Goal: Task Accomplishment & Management: Manage account settings

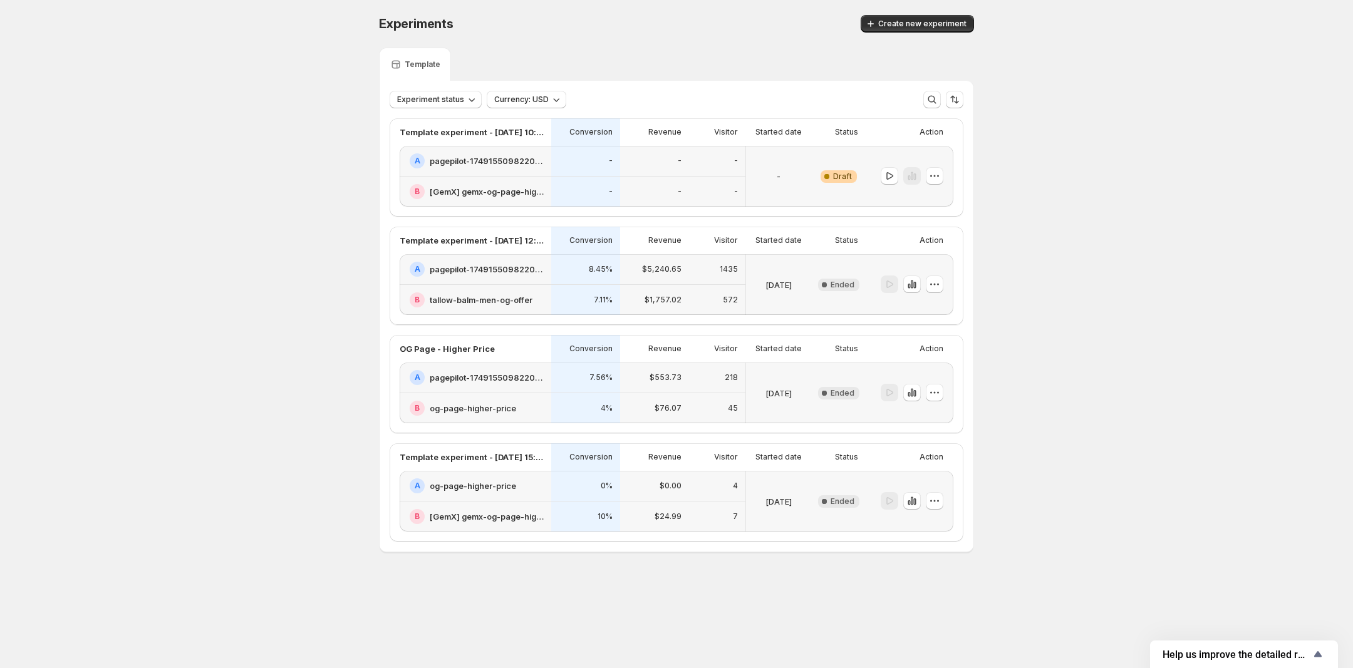
click at [506, 152] on div "A pagepilot-1749155098220-358935" at bounding box center [476, 161] width 152 height 31
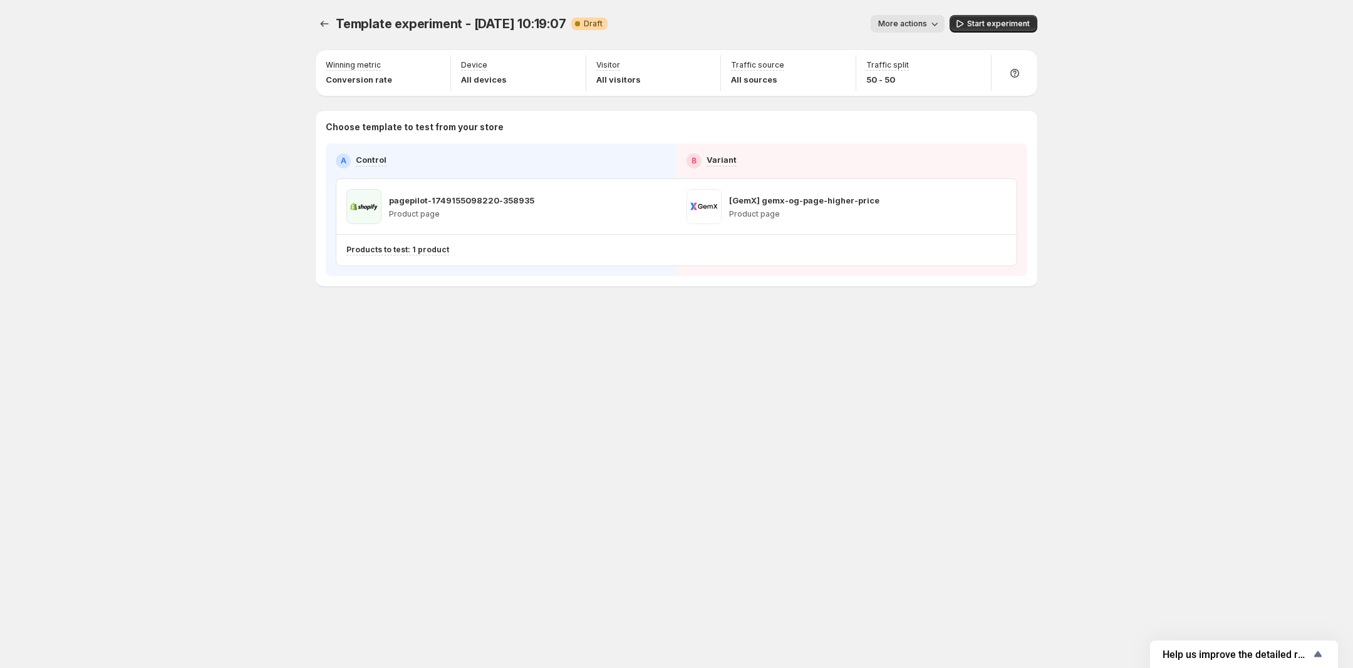
click at [549, 26] on span "Template experiment - [DATE] 10:19:07" at bounding box center [451, 23] width 231 height 15
click at [893, 21] on span "More actions" at bounding box center [902, 24] width 49 height 10
click at [893, 73] on icon "button" at bounding box center [889, 71] width 13 height 13
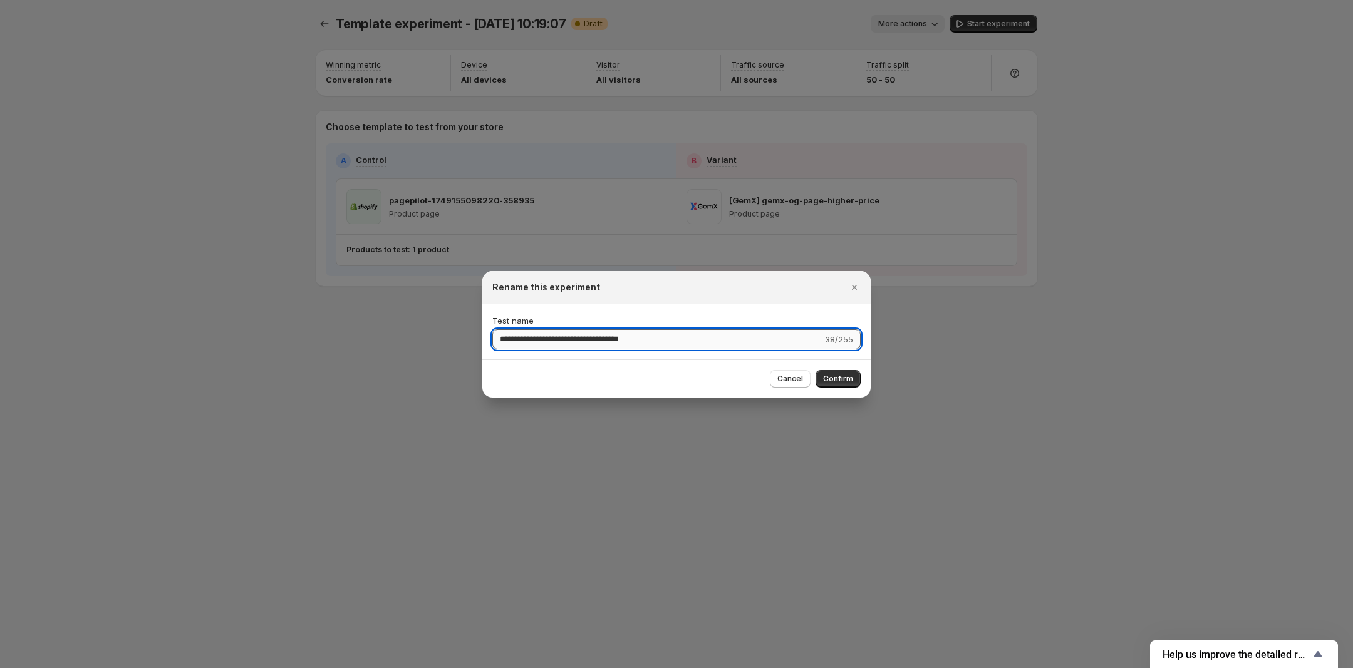
drag, startPoint x: 678, startPoint y: 335, endPoint x: 493, endPoint y: 333, distance: 184.8
click at [493, 333] on input "**********" at bounding box center [657, 340] width 330 height 20
type input "**********"
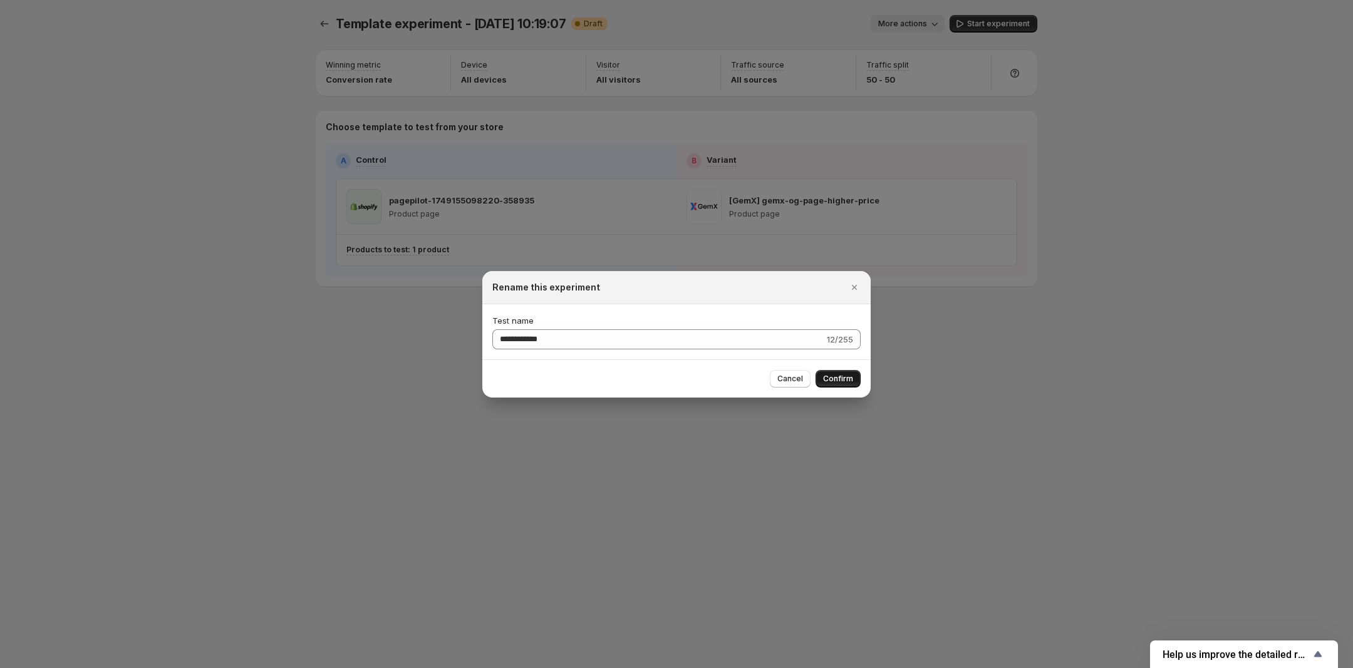
click at [853, 380] on button "Confirm" at bounding box center [838, 379] width 45 height 18
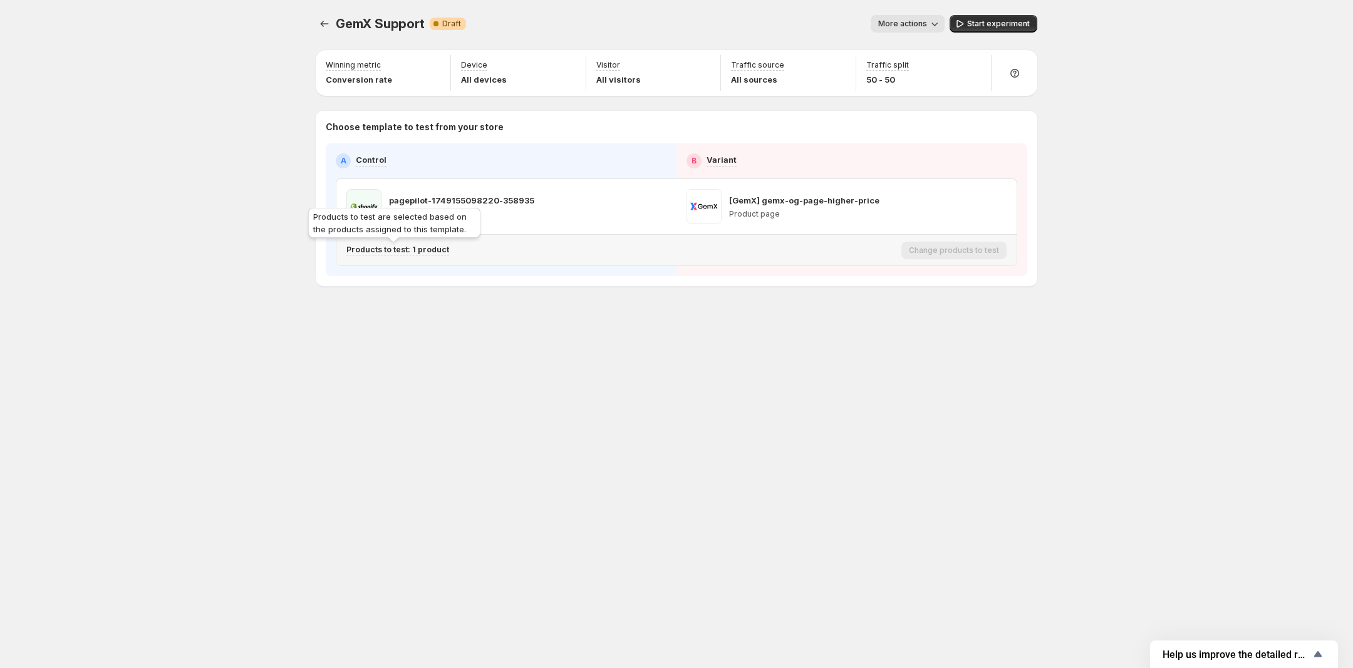
click at [430, 253] on p "Products to test: 1 product" at bounding box center [397, 250] width 103 height 10
click at [561, 313] on icon "Search for and select a customer segment" at bounding box center [563, 316] width 9 height 8
drag, startPoint x: 822, startPoint y: 339, endPoint x: 812, endPoint y: 326, distance: 15.7
click at [812, 326] on div "GemX Support. This page is ready GemX Support Warning Complete Draft More actio…" at bounding box center [677, 177] width 752 height 354
click at [323, 29] on icon "Experiments" at bounding box center [324, 24] width 13 height 13
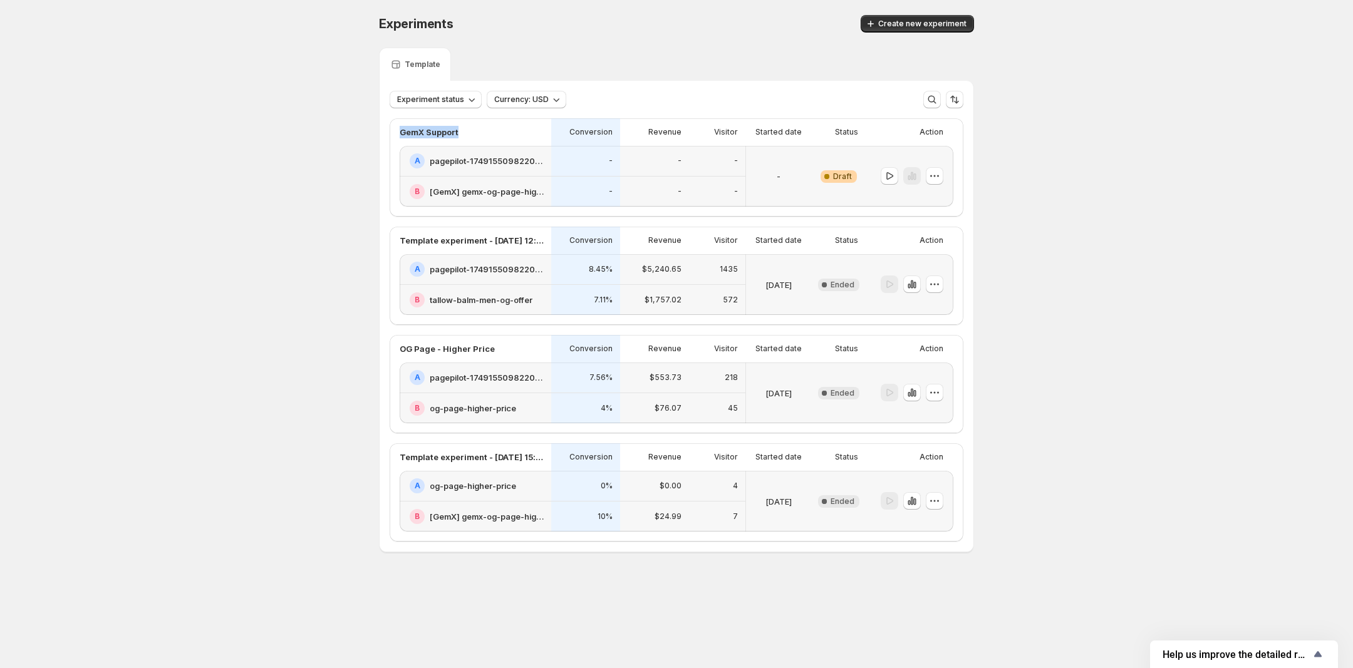
drag, startPoint x: 380, startPoint y: 133, endPoint x: 474, endPoint y: 128, distance: 94.7
click at [474, 128] on div "GemX Support Conversion Revenue Visitor Started date Status Action A pagepilot-…" at bounding box center [677, 330] width 594 height 444
copy p "GemX Support"
click at [1054, 256] on div "Experiments. This page is ready Experiments Create new experiment Template Expe…" at bounding box center [676, 310] width 1353 height 620
click at [460, 160] on h2 "pagepilot-1749155098220-358935" at bounding box center [487, 161] width 114 height 13
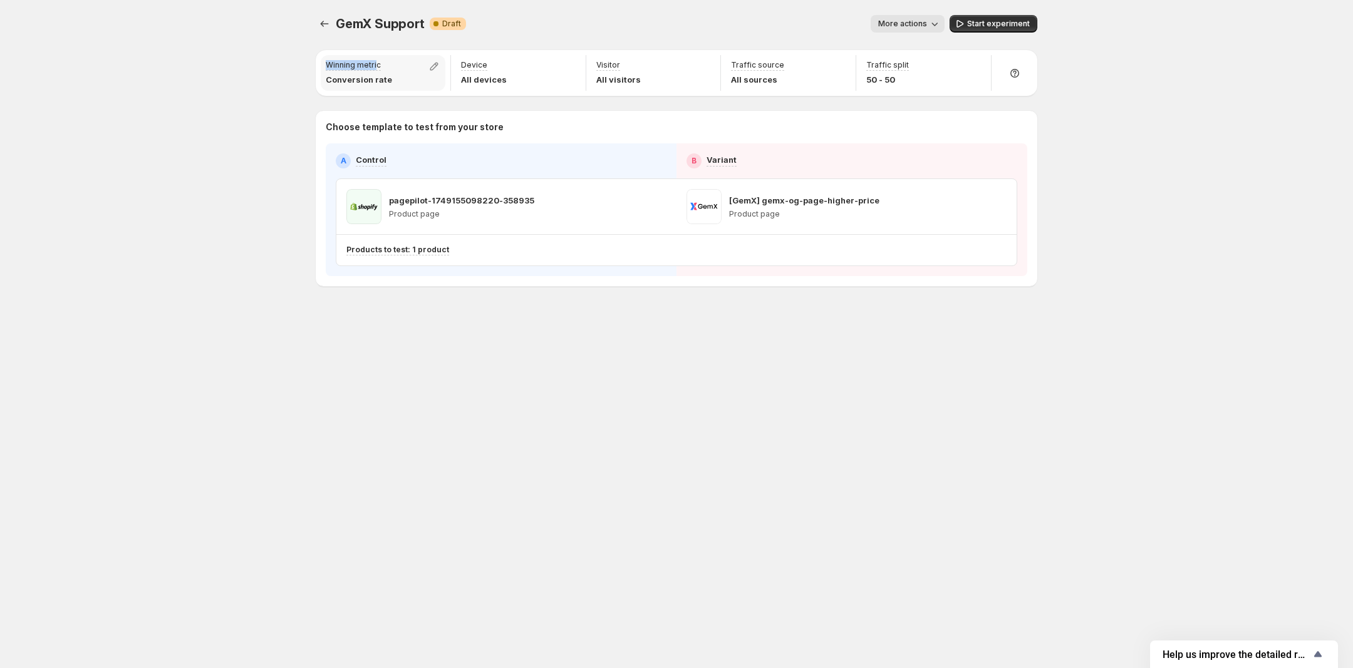
drag, startPoint x: 296, startPoint y: 66, endPoint x: 376, endPoint y: 58, distance: 79.9
click at [376, 58] on div "GemX Support. This page is ready GemX Support Warning Complete Draft More actio…" at bounding box center [676, 334] width 1353 height 668
copy p "Winning metri"
drag, startPoint x: 864, startPoint y: 61, endPoint x: 913, endPoint y: 61, distance: 48.2
click at [913, 61] on div "Traffic split 50 - 50" at bounding box center [923, 73] width 135 height 36
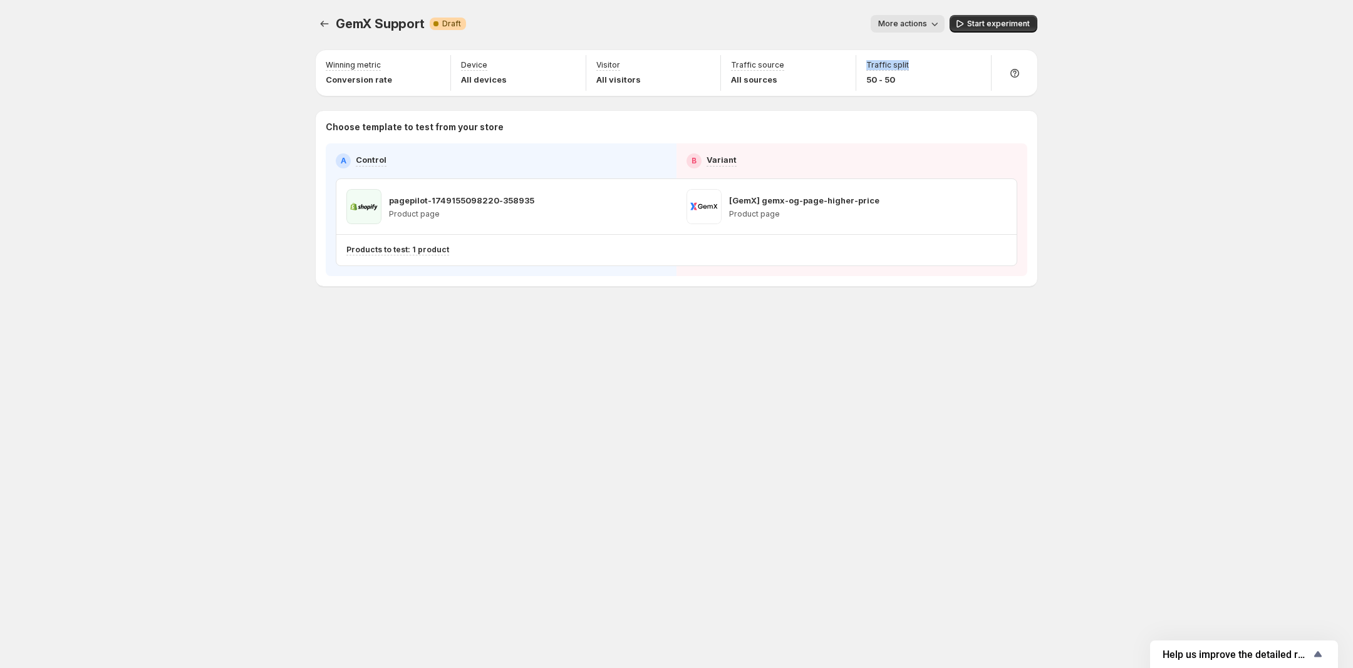
copy p "Traffic split"
click at [334, 21] on div "GemX Support Warning Complete Draft More actions More actions More actions Star…" at bounding box center [677, 24] width 722 height 18
click at [321, 23] on icon "Experiments" at bounding box center [325, 24] width 8 height 6
